Goal: Information Seeking & Learning: Learn about a topic

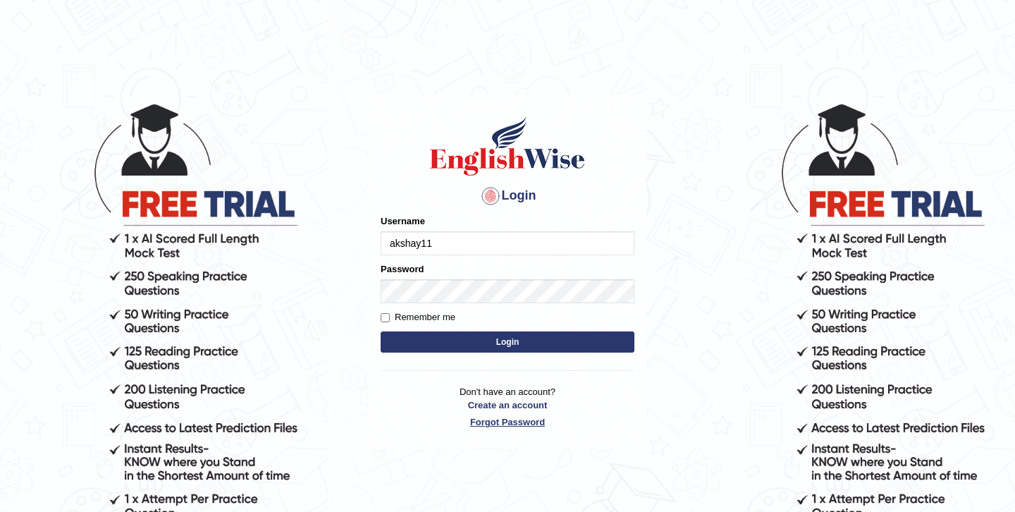
type input "akshay11"
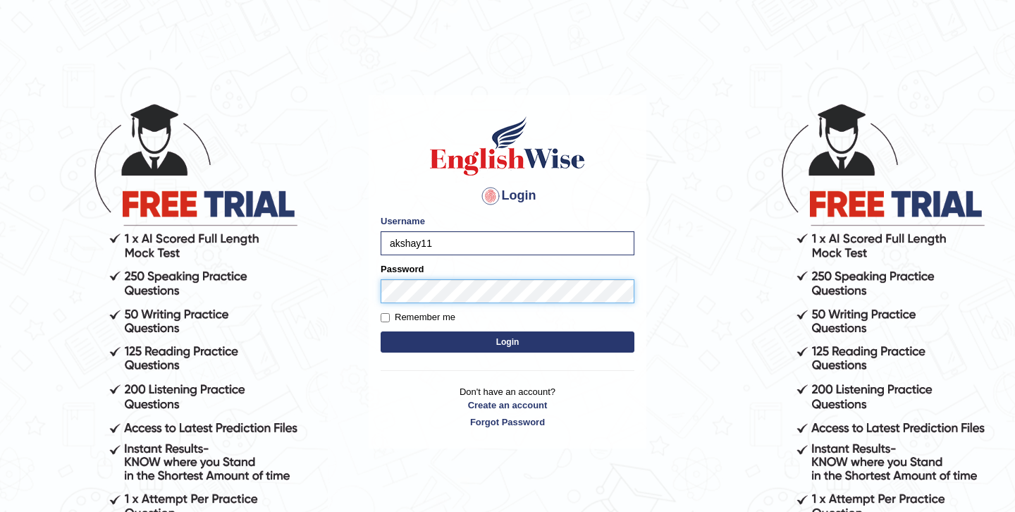
click at [381, 331] on button "Login" at bounding box center [508, 341] width 254 height 21
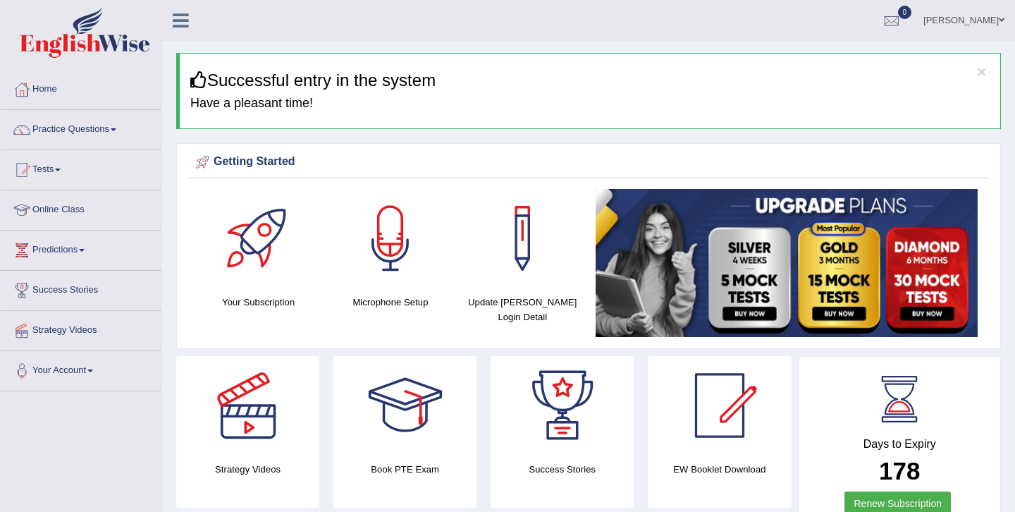
click at [255, 425] on div at bounding box center [248, 405] width 99 height 99
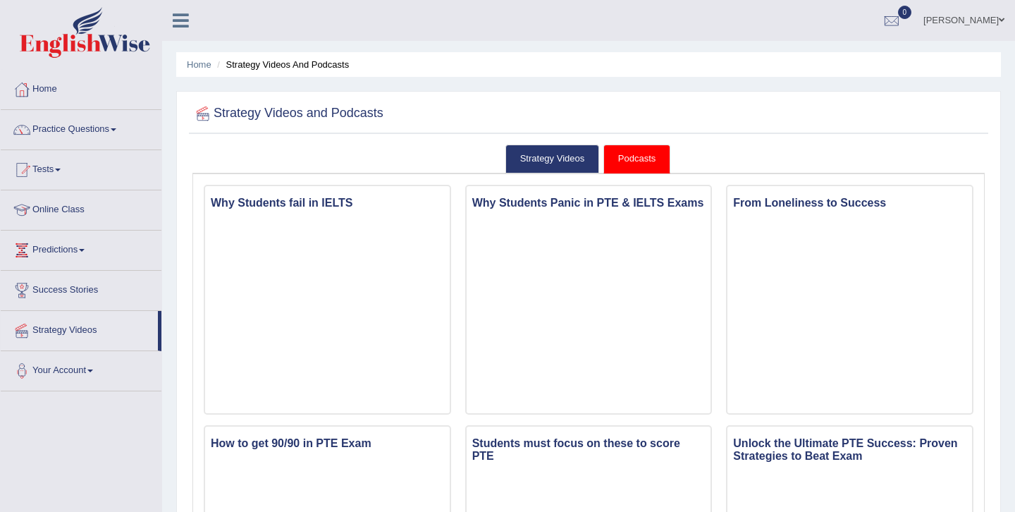
drag, startPoint x: 1012, startPoint y: 262, endPoint x: 1012, endPoint y: 203, distance: 59.2
drag, startPoint x: 1012, startPoint y: 260, endPoint x: 1007, endPoint y: 237, distance: 23.8
drag, startPoint x: 1005, startPoint y: 176, endPoint x: 1004, endPoint y: 139, distance: 37.4
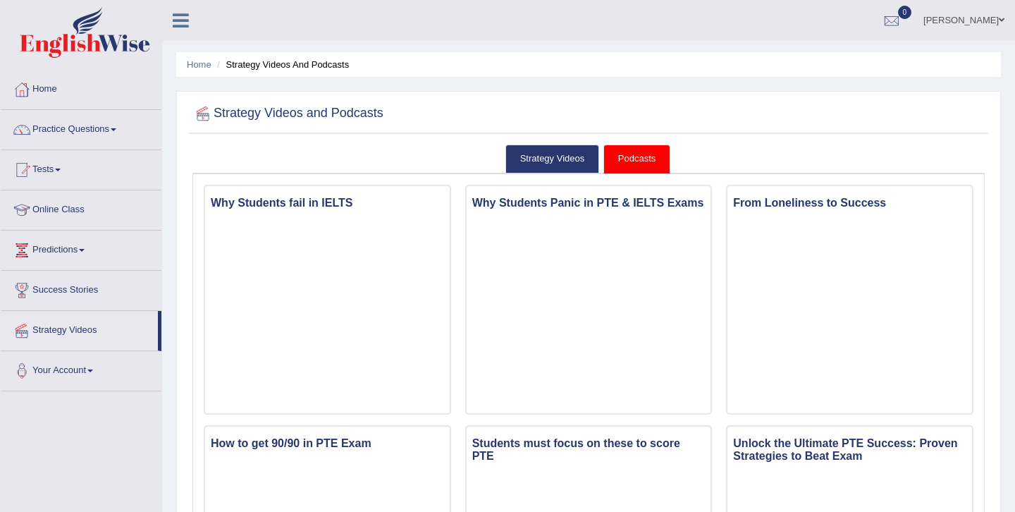
click at [40, 177] on link "Tests" at bounding box center [81, 167] width 161 height 35
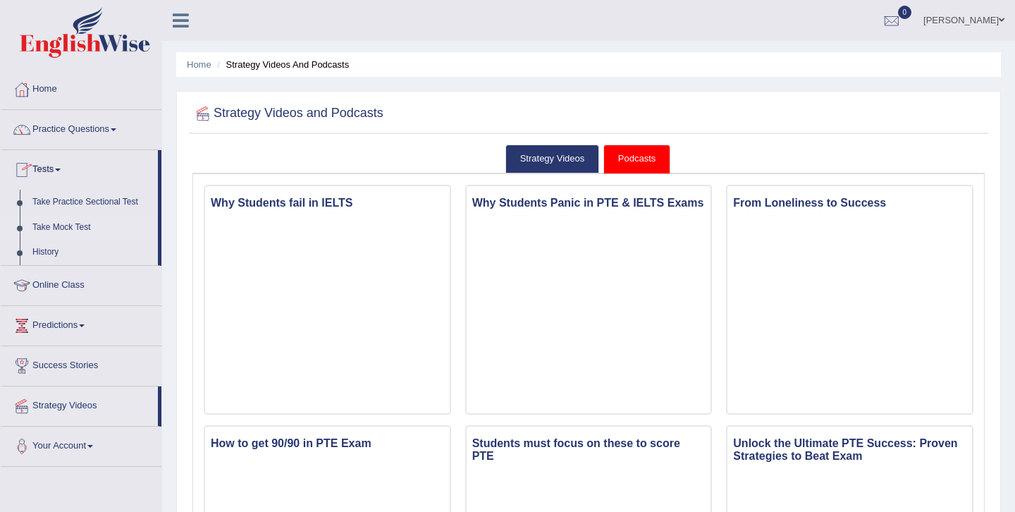
click at [57, 224] on link "Take Mock Test" at bounding box center [92, 227] width 132 height 25
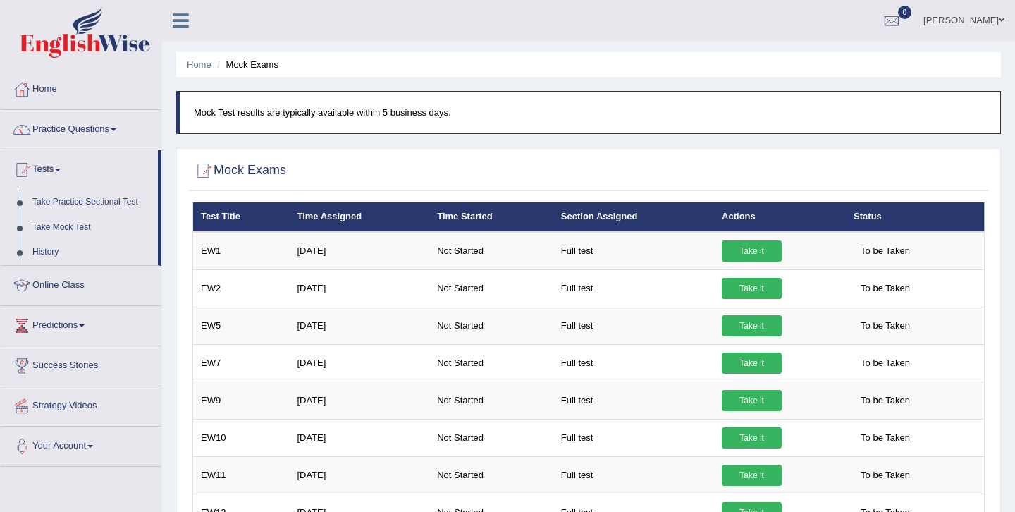
click at [46, 97] on link "Home" at bounding box center [81, 87] width 161 height 35
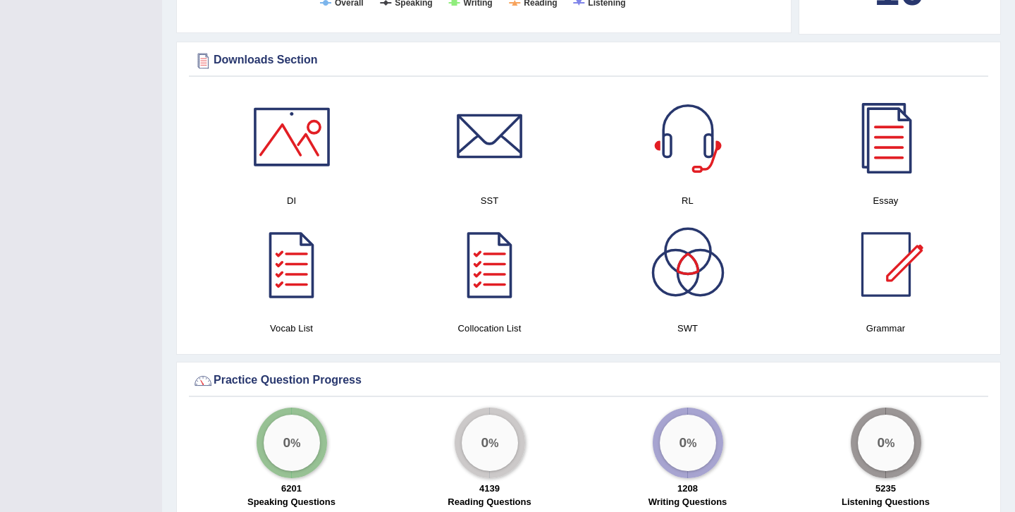
scroll to position [677, 0]
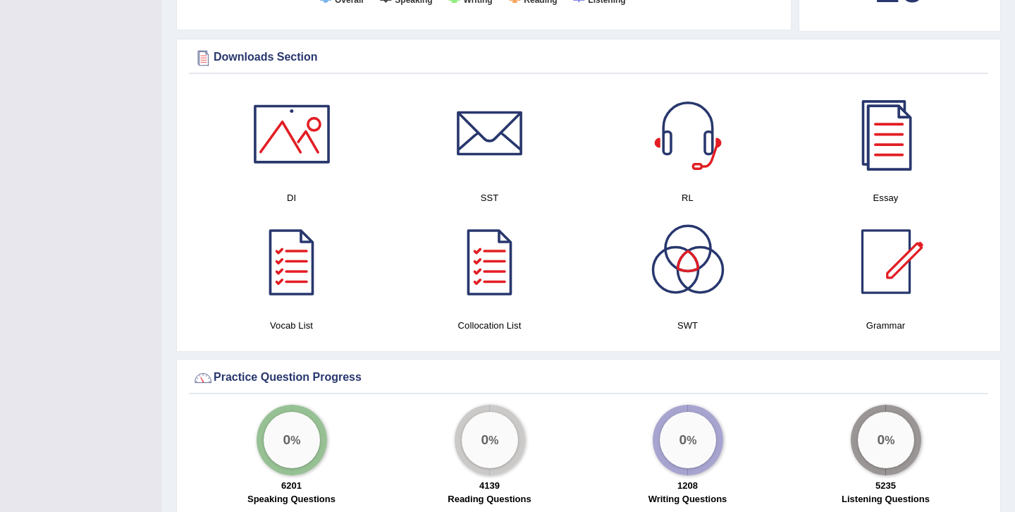
click at [899, 130] on div at bounding box center [886, 134] width 99 height 99
click at [502, 150] on div at bounding box center [490, 134] width 99 height 99
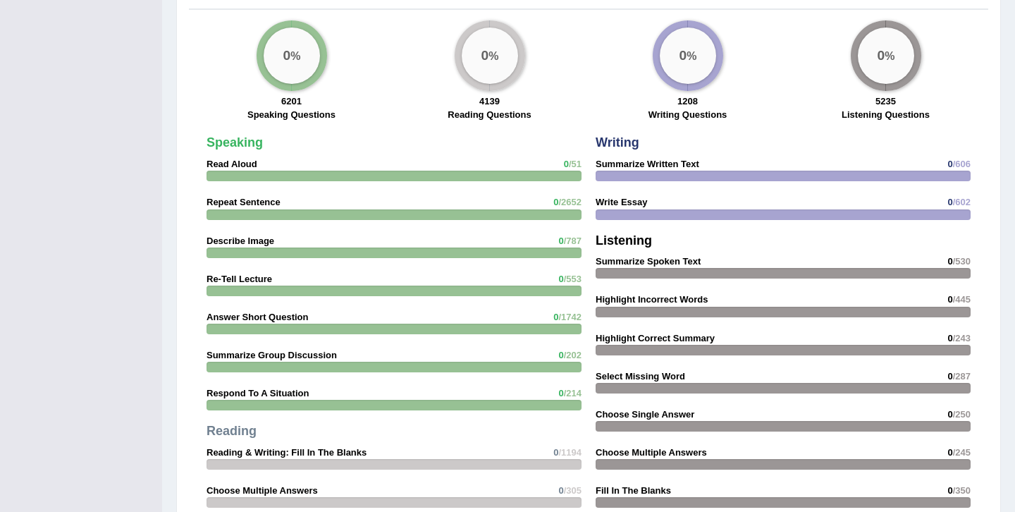
scroll to position [1100, 0]
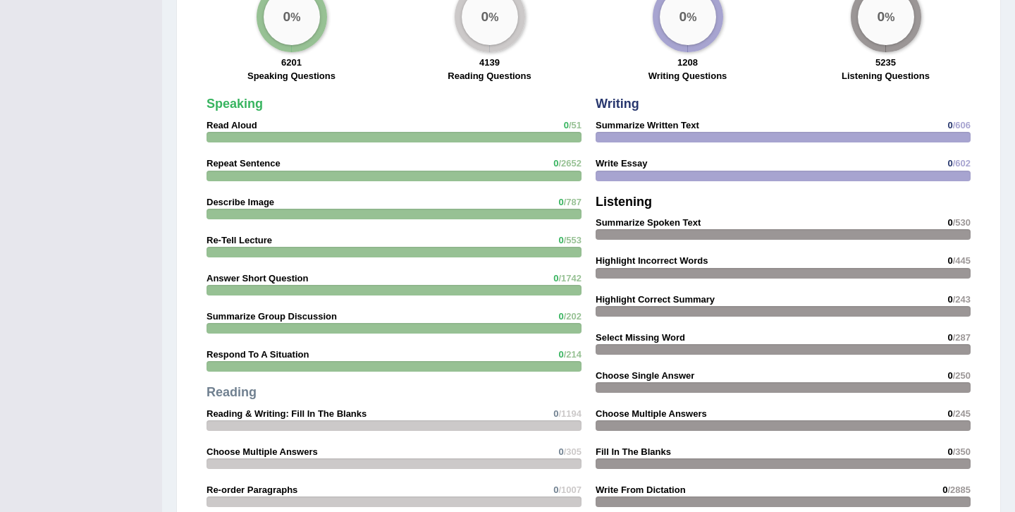
click at [687, 41] on div "0 %" at bounding box center [688, 17] width 56 height 56
click at [685, 41] on div "0 %" at bounding box center [688, 17] width 56 height 56
click at [653, 174] on div at bounding box center [783, 176] width 375 height 11
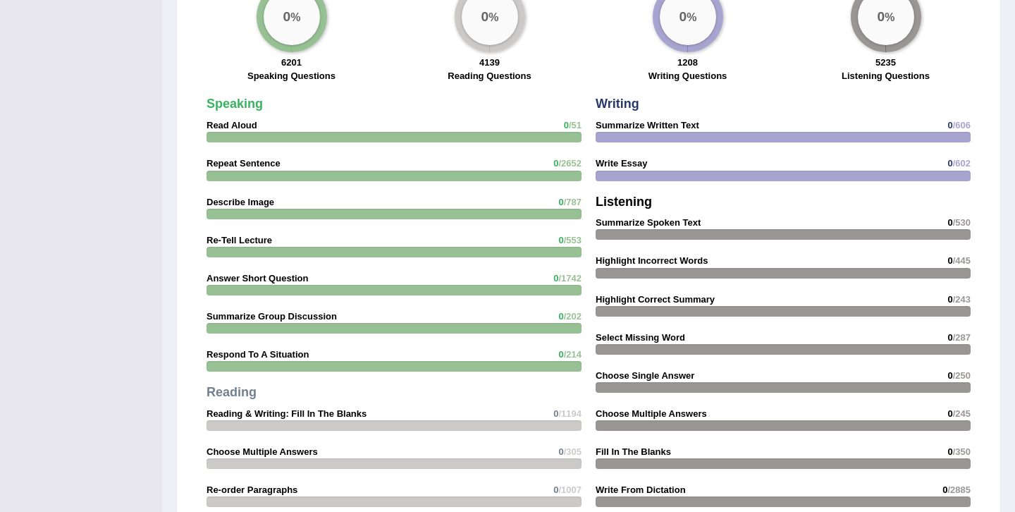
click at [653, 174] on div at bounding box center [783, 176] width 375 height 11
click at [653, 180] on div at bounding box center [783, 176] width 375 height 11
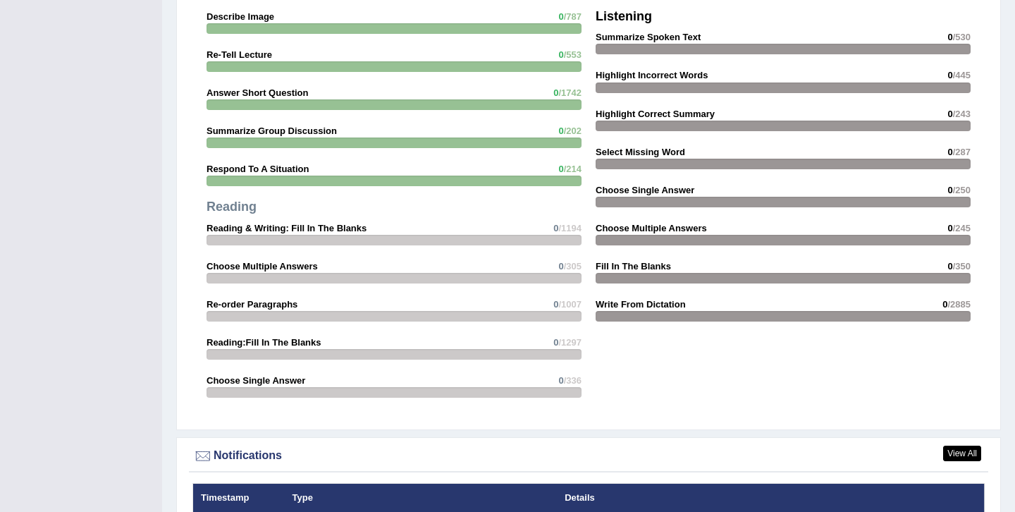
scroll to position [1269, 0]
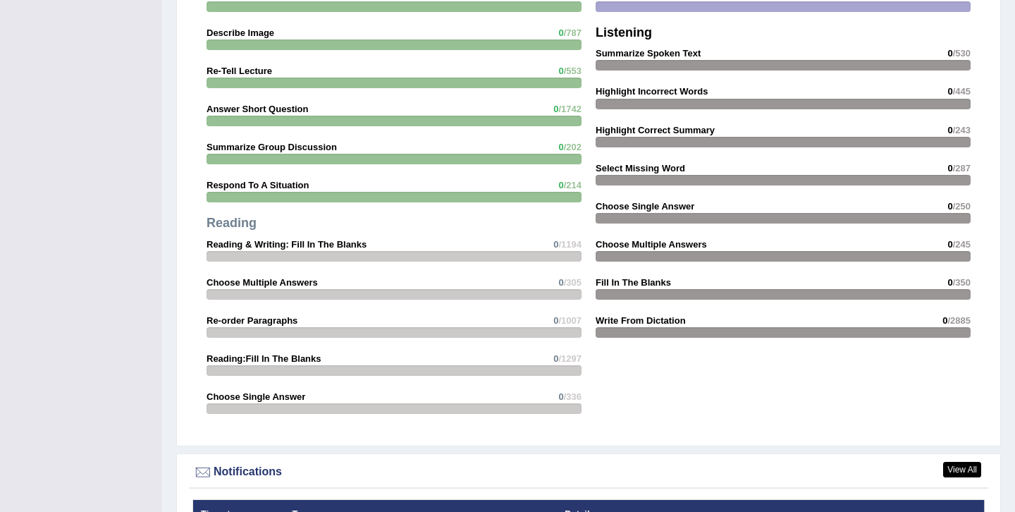
click at [554, 161] on div at bounding box center [394, 159] width 375 height 11
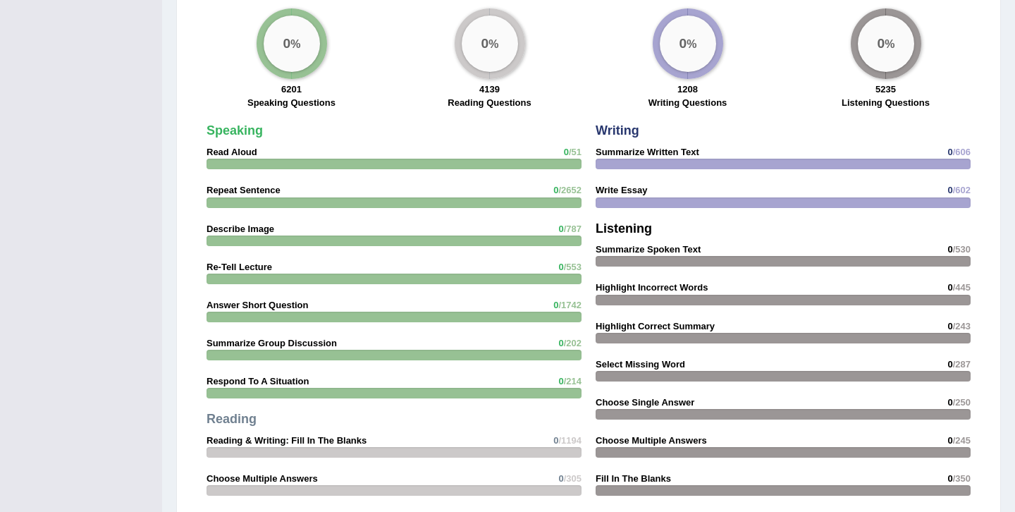
scroll to position [1072, 0]
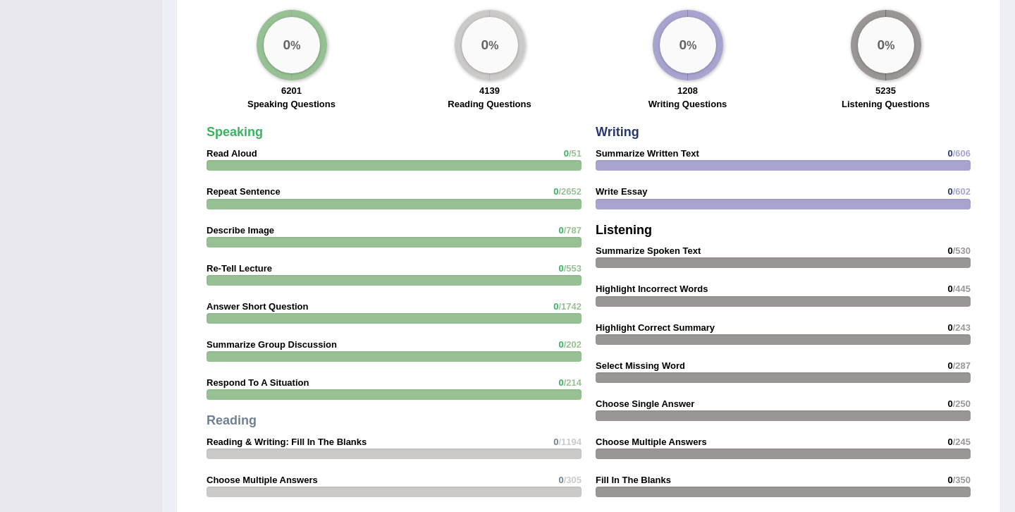
click at [278, 49] on div "0 %" at bounding box center [292, 45] width 56 height 56
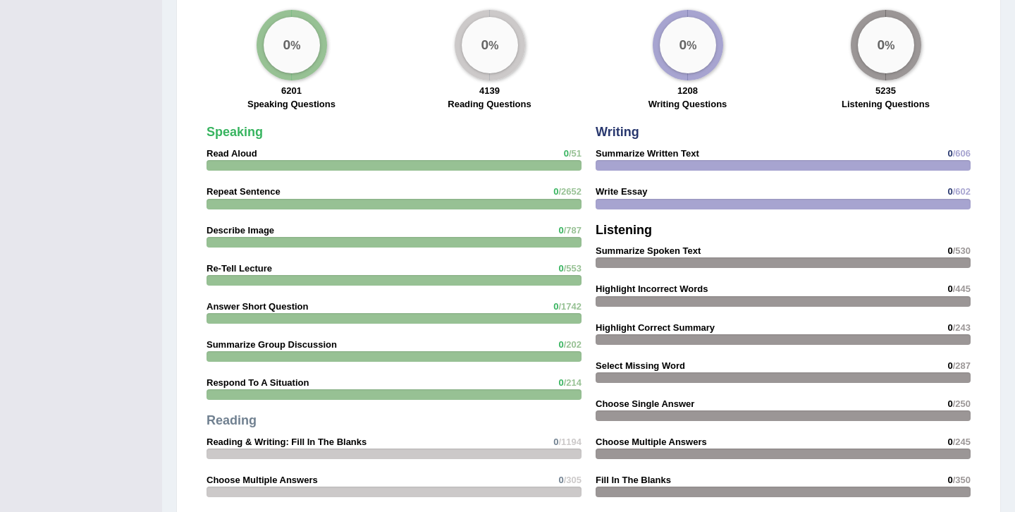
click at [278, 49] on div "0 %" at bounding box center [292, 45] width 56 height 56
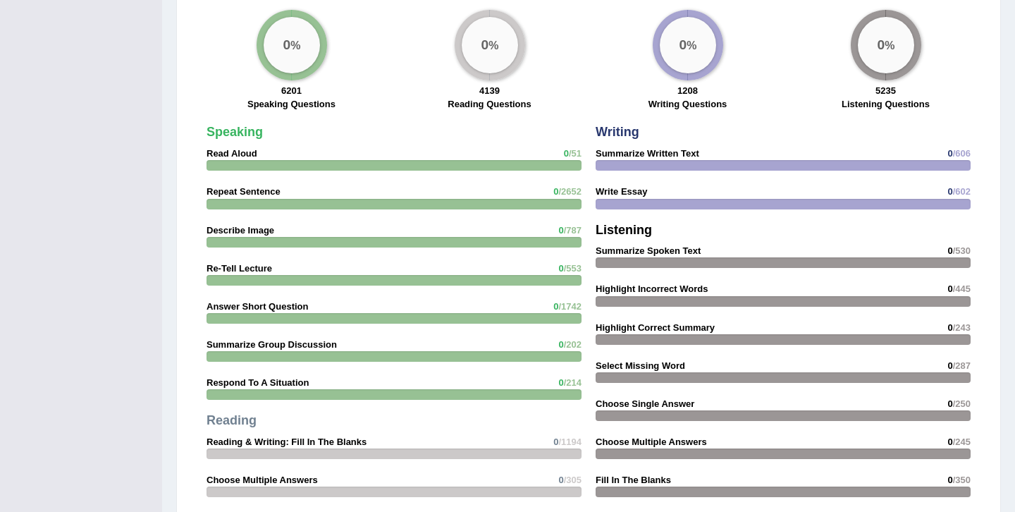
click at [278, 49] on div "0 %" at bounding box center [292, 45] width 56 height 56
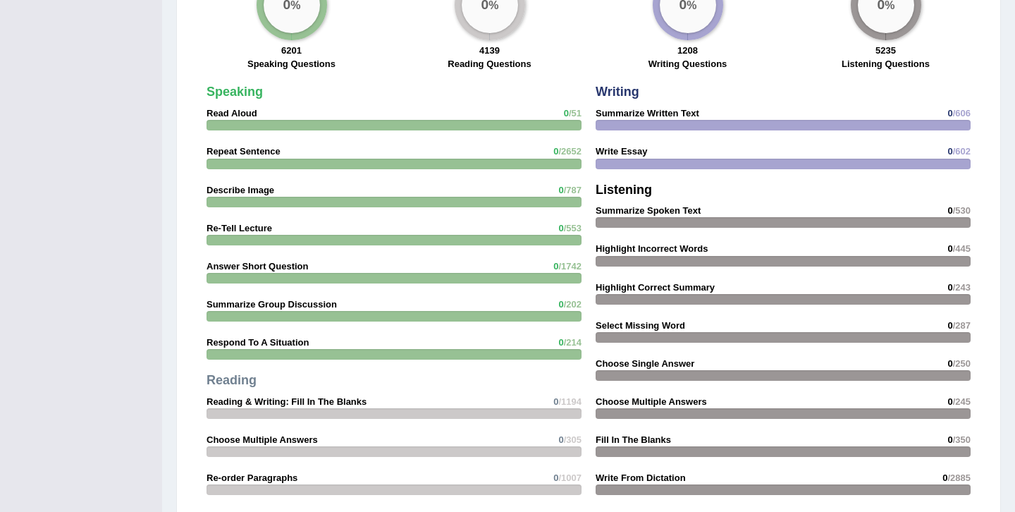
scroll to position [1101, 0]
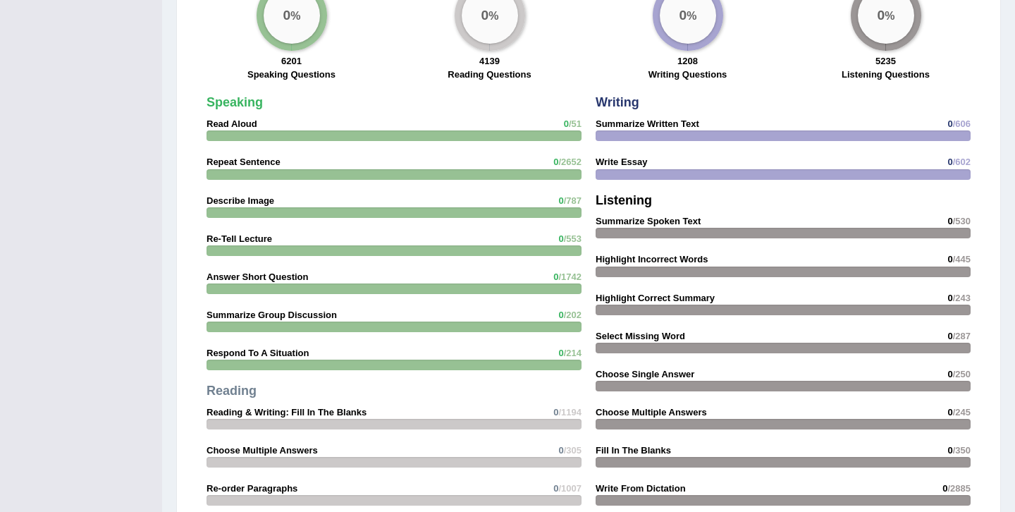
click at [465, 144] on div "Speaking Read Aloud 0 /51 Repeat Sentence 0 /2652 Describe Image 0 /787 Re-Tell…" at bounding box center [394, 342] width 389 height 507
click at [281, 57] on strong "6201" at bounding box center [291, 61] width 20 height 11
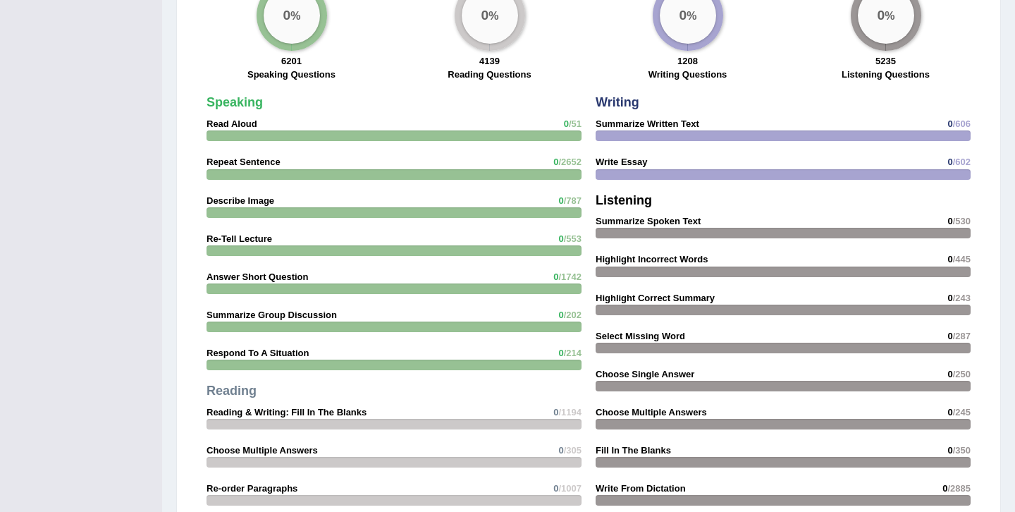
drag, startPoint x: 281, startPoint y: 57, endPoint x: 254, endPoint y: 86, distance: 39.9
click at [254, 86] on div "0 % 6201 Speaking Questions 0 % 4139 Reading Questions 0 % 1208 Writing Questio…" at bounding box center [588, 34] width 799 height 109
drag, startPoint x: 239, startPoint y: 114, endPoint x: 238, endPoint y: 126, distance: 12.1
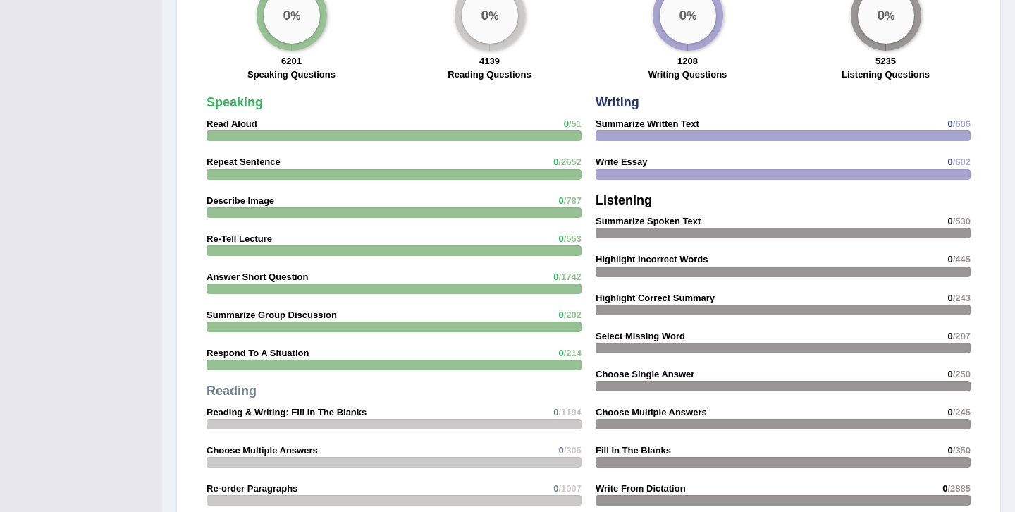
click at [238, 121] on div "Speaking Read Aloud 0 /51 Repeat Sentence 0 /2652 Describe Image 0 /787 Re-Tell…" at bounding box center [394, 342] width 389 height 507
click at [238, 126] on strong "Read Aloud" at bounding box center [232, 123] width 51 height 11
click at [238, 138] on div at bounding box center [394, 135] width 375 height 11
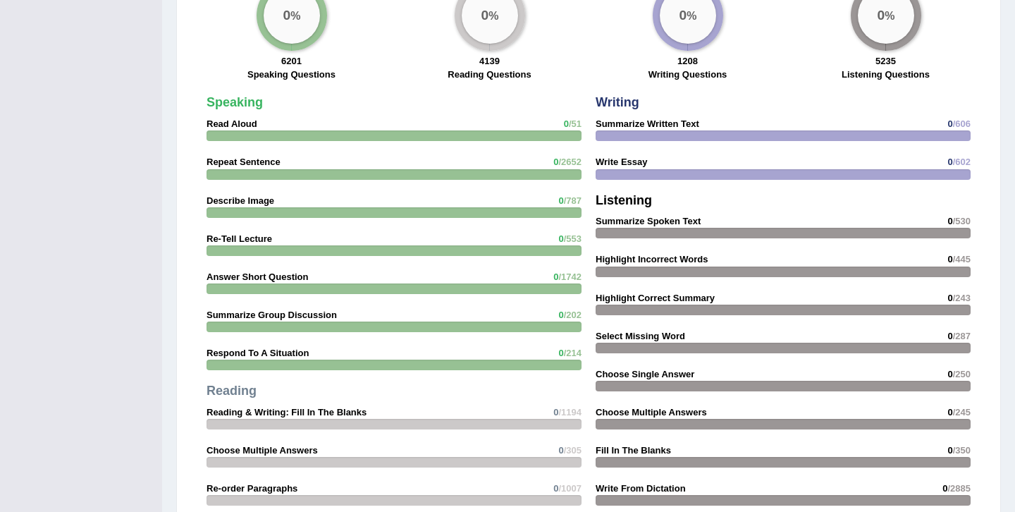
click at [238, 138] on div at bounding box center [394, 135] width 375 height 11
click at [235, 160] on strong "Repeat Sentence" at bounding box center [244, 162] width 74 height 11
click at [234, 159] on strong "Repeat Sentence" at bounding box center [244, 162] width 74 height 11
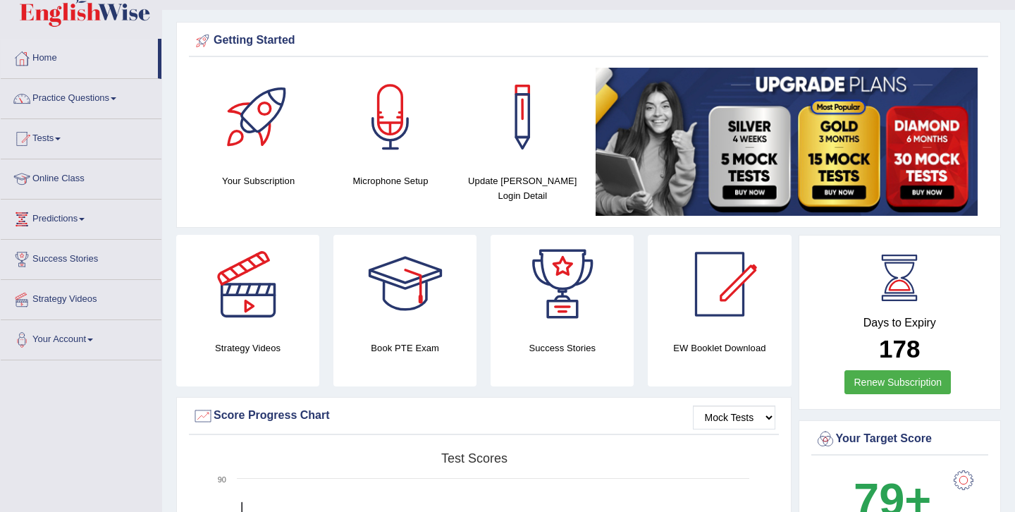
scroll to position [30, 0]
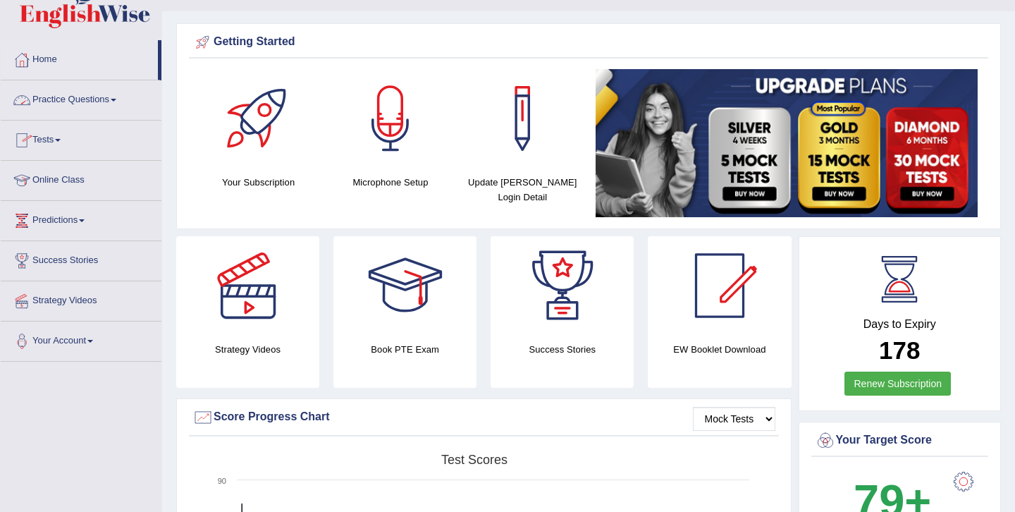
click at [108, 102] on link "Practice Questions" at bounding box center [81, 97] width 161 height 35
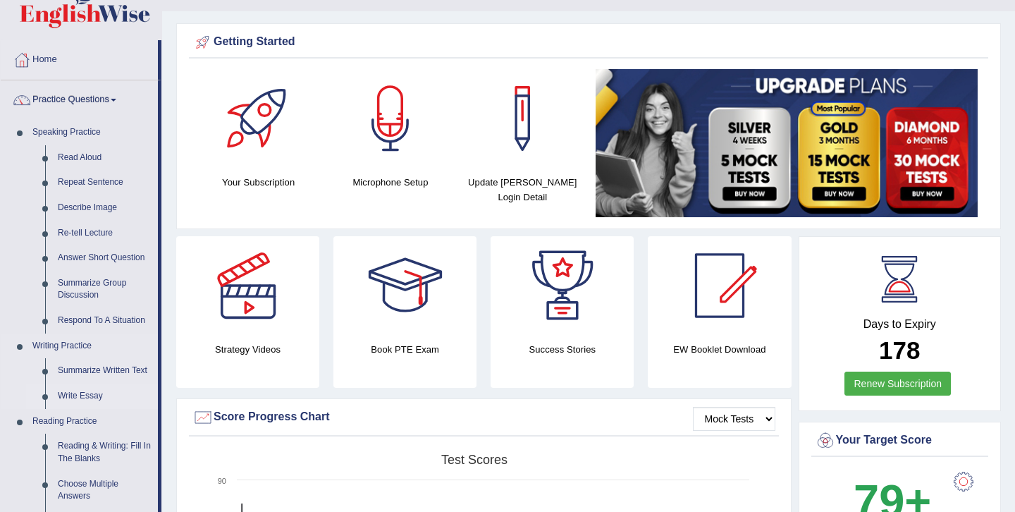
click at [82, 392] on link "Write Essay" at bounding box center [104, 396] width 106 height 25
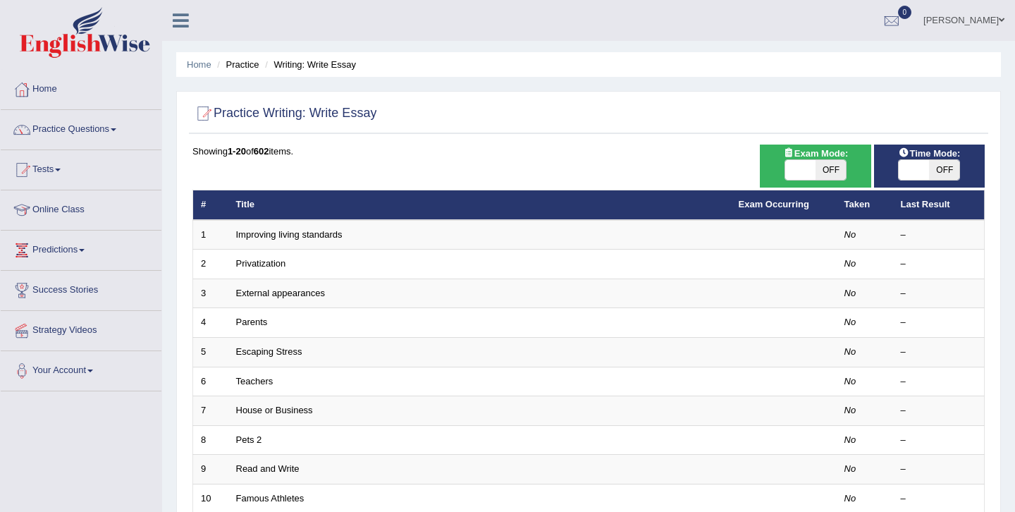
click at [28, 101] on link "Home" at bounding box center [81, 87] width 161 height 35
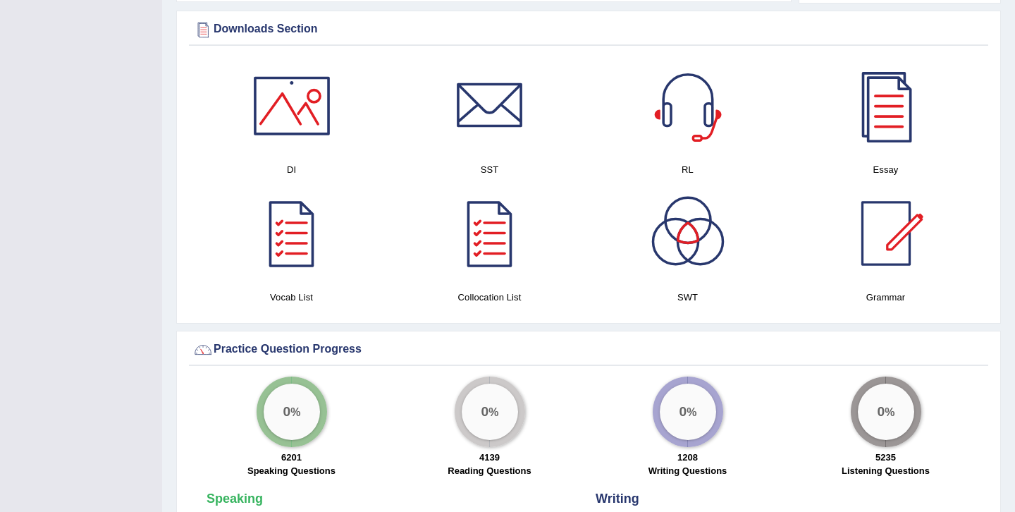
scroll to position [733, 0]
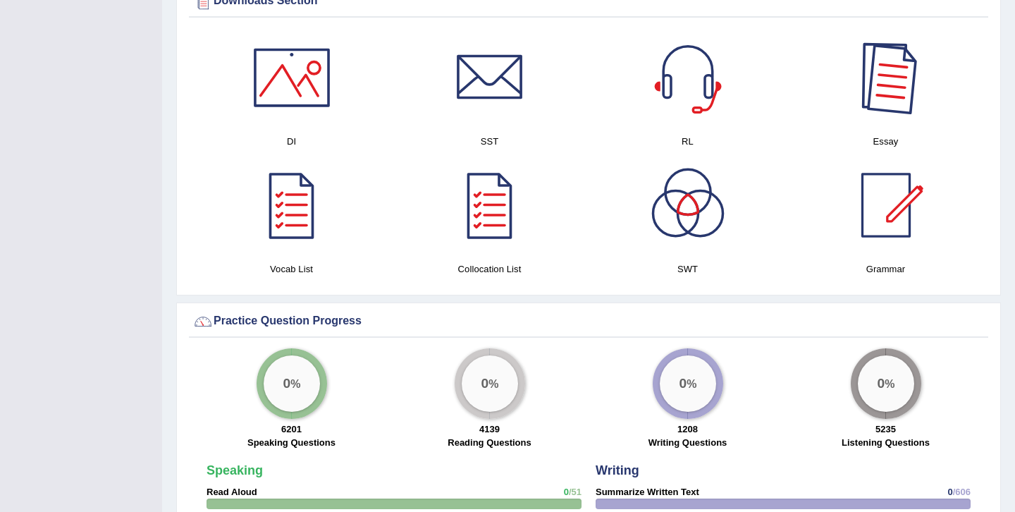
click at [916, 85] on div at bounding box center [886, 77] width 99 height 99
